Goal: Task Accomplishment & Management: Use online tool/utility

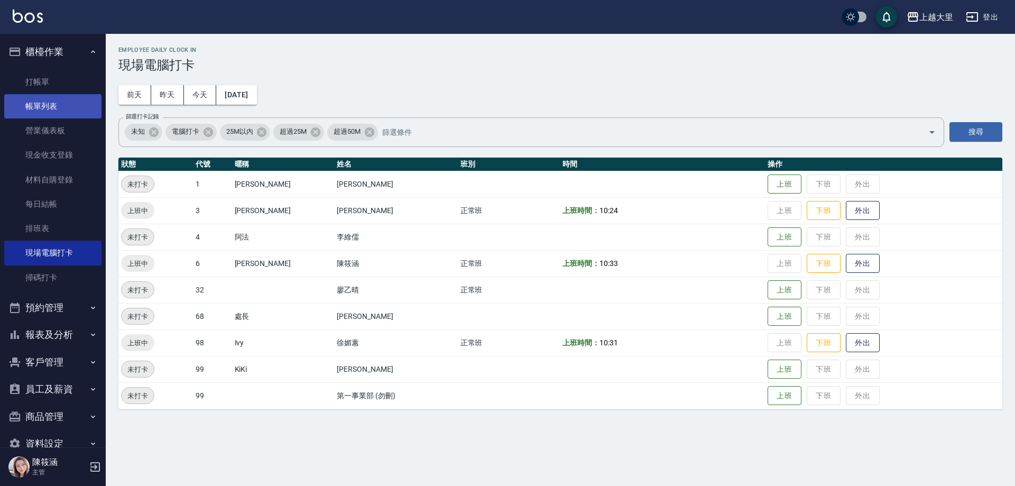
scroll to position [23, 0]
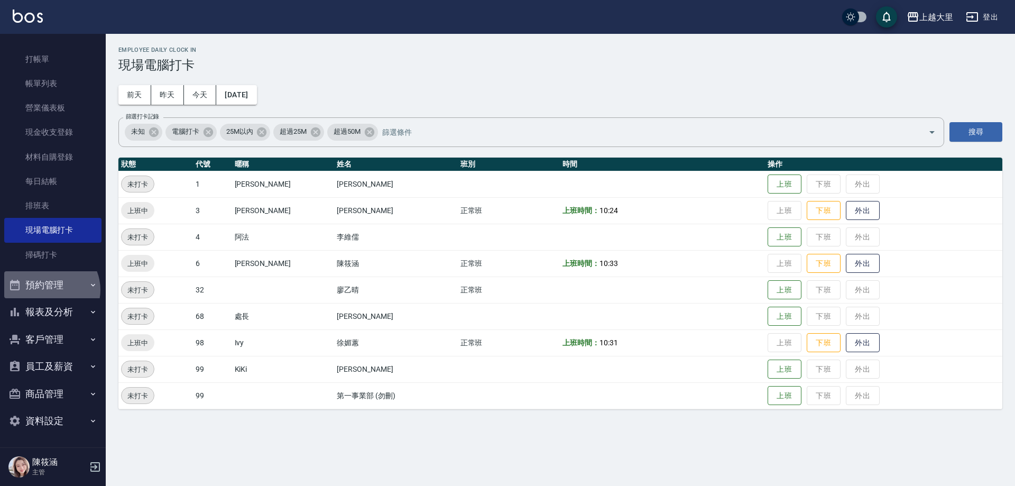
click at [50, 290] on button "預約管理" at bounding box center [52, 284] width 97 height 27
click at [57, 286] on button "預約管理" at bounding box center [52, 284] width 97 height 27
click at [48, 316] on button "報表及分析" at bounding box center [52, 311] width 97 height 27
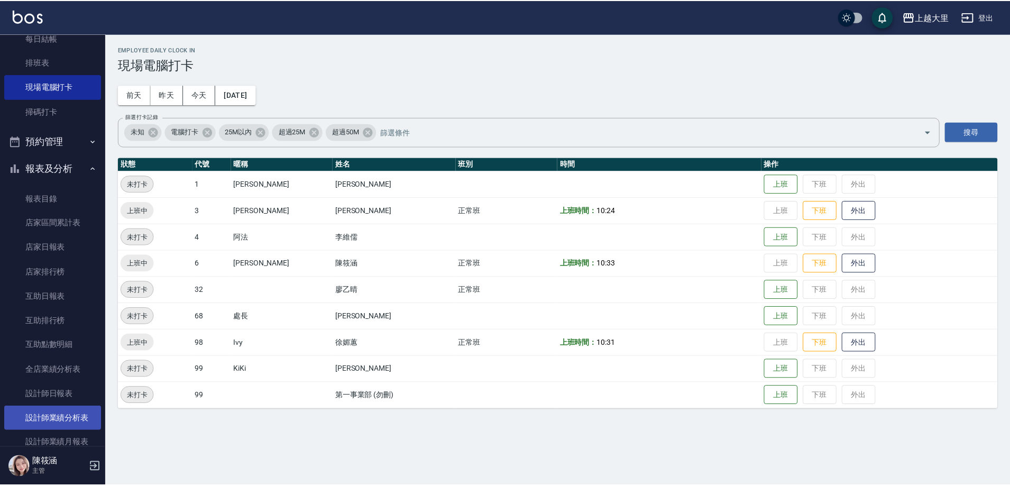
scroll to position [181, 0]
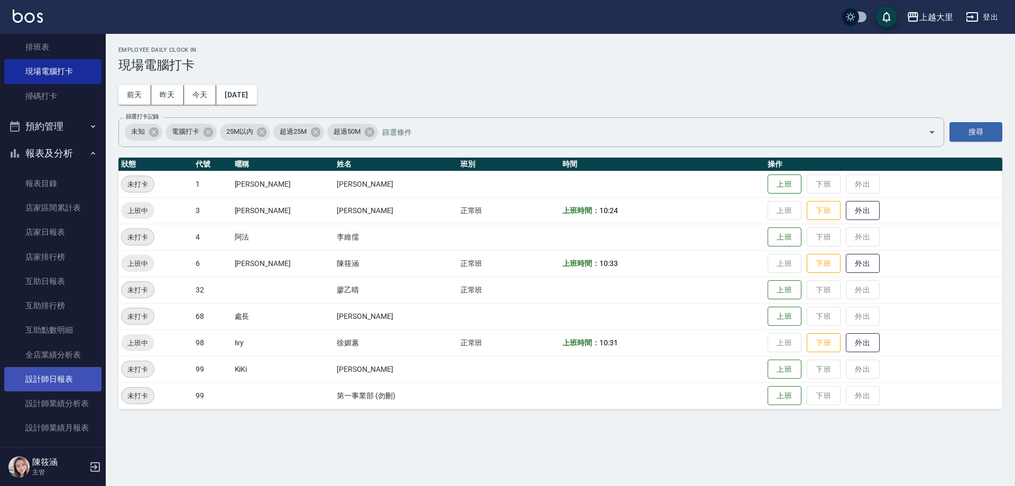
click at [63, 378] on link "設計師日報表" at bounding box center [52, 379] width 97 height 24
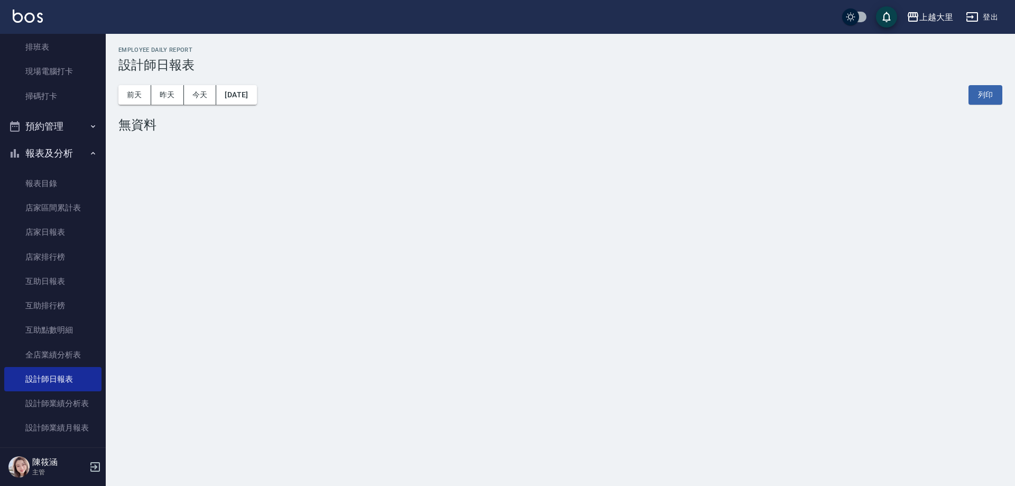
click at [256, 93] on button "[DATE]" at bounding box center [236, 95] width 40 height 20
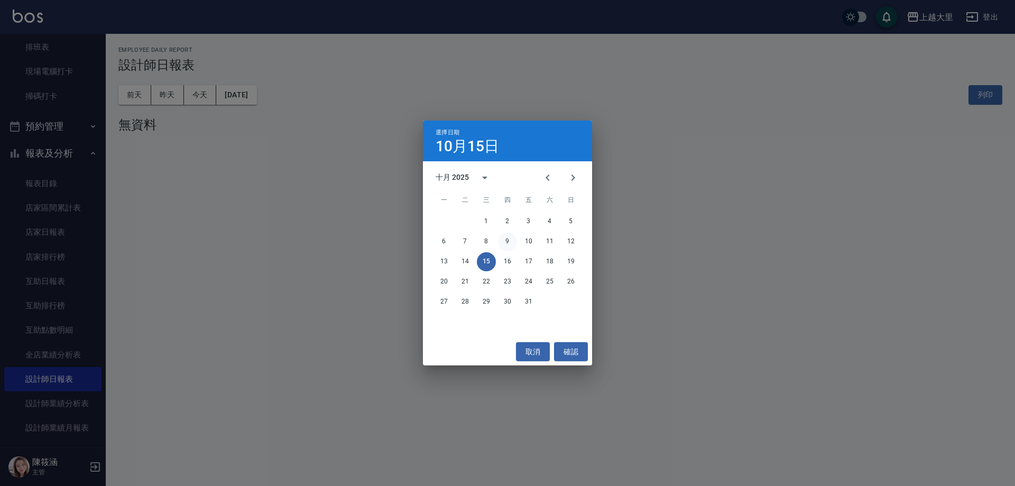
click at [502, 237] on button "9" at bounding box center [507, 241] width 19 height 19
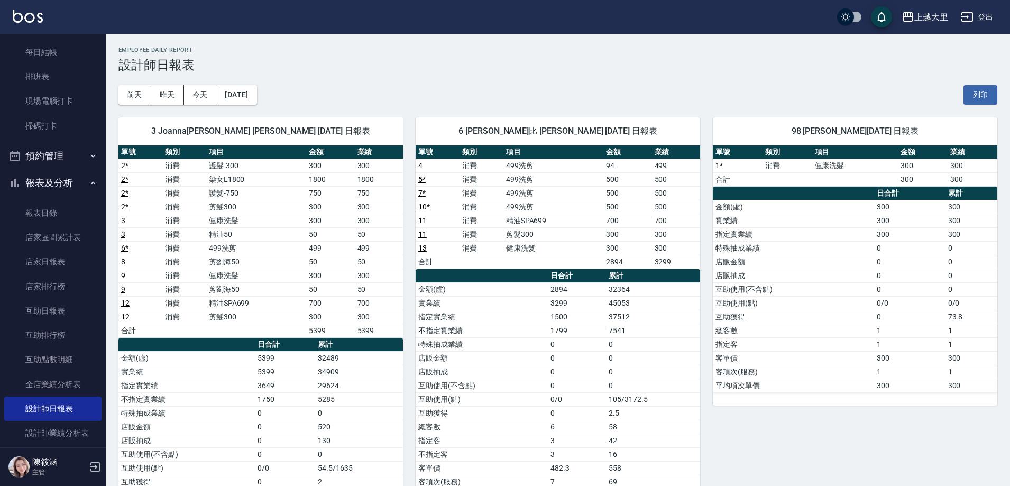
scroll to position [128, 0]
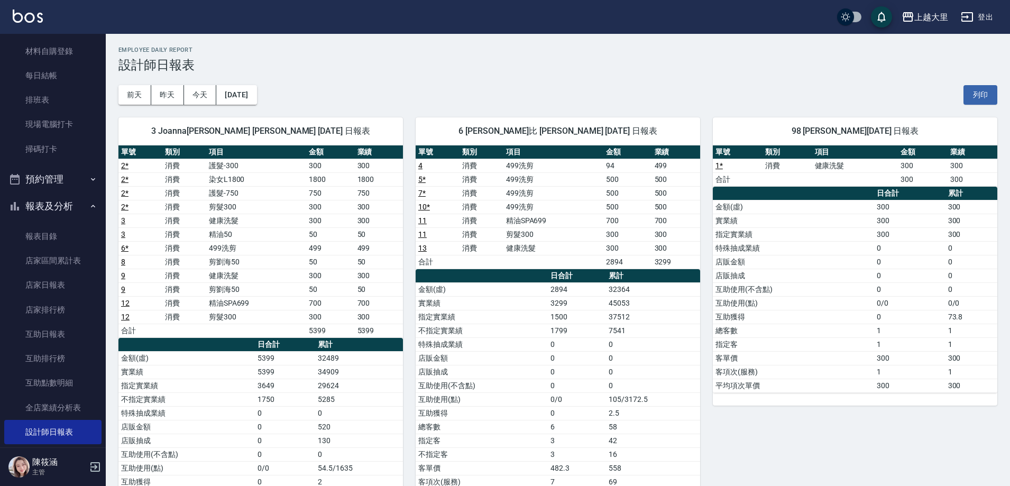
click at [82, 200] on button "報表及分析" at bounding box center [52, 205] width 97 height 27
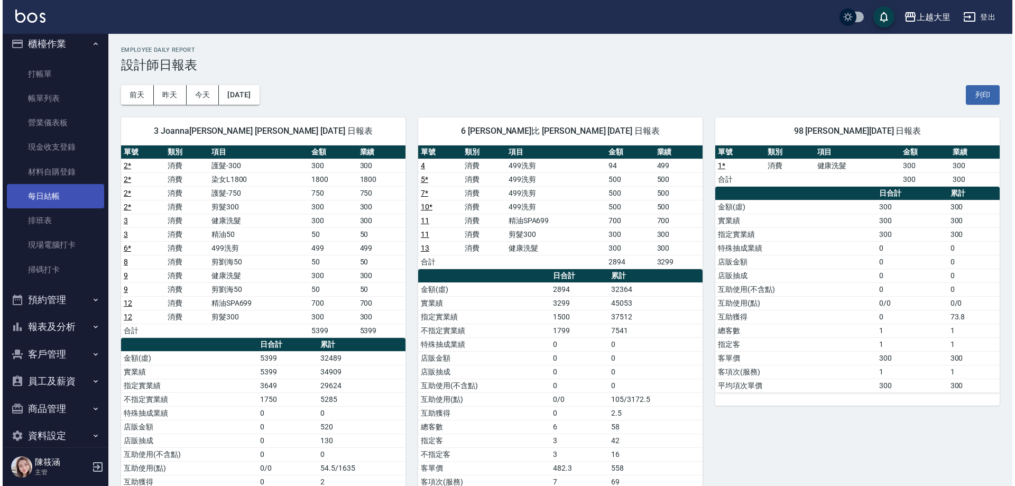
scroll to position [0, 0]
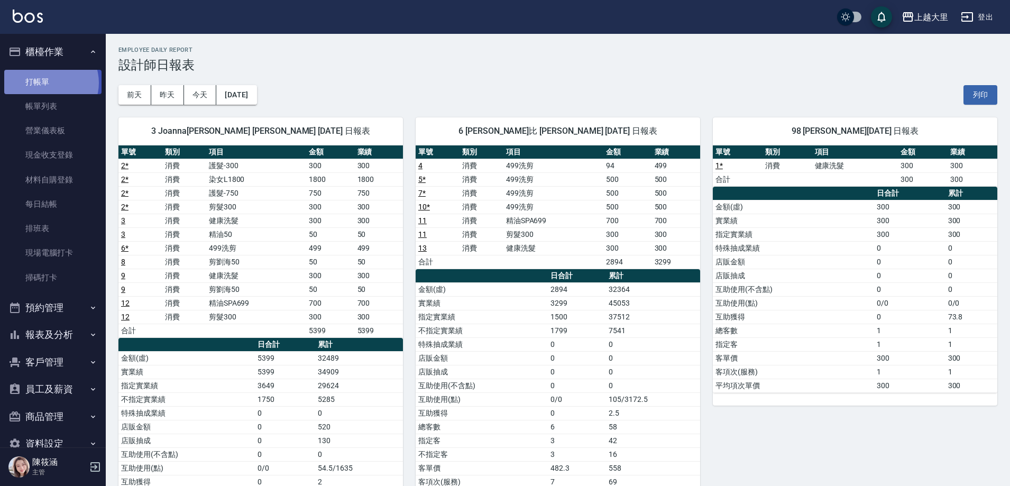
click at [48, 82] on link "打帳單" at bounding box center [52, 82] width 97 height 24
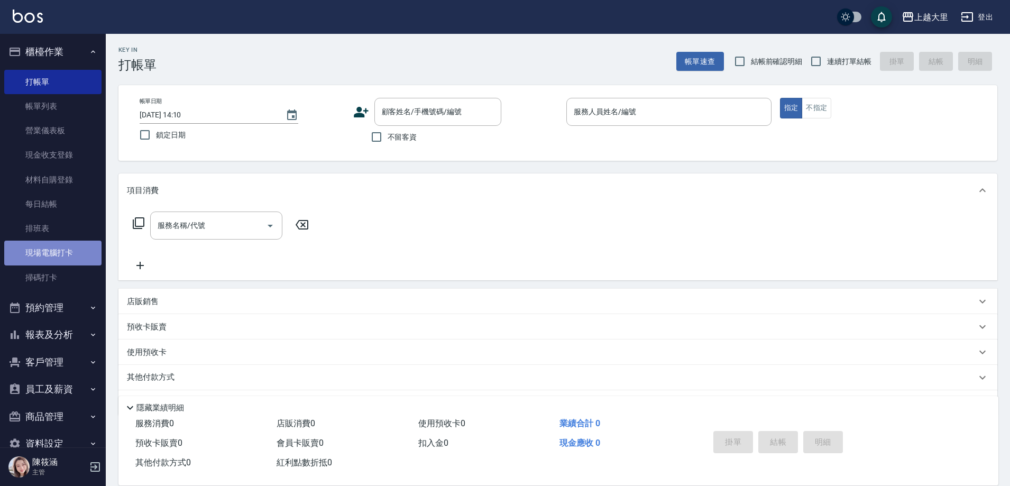
click at [59, 245] on link "現場電腦打卡" at bounding box center [52, 253] width 97 height 24
